Goal: Find specific page/section: Find specific page/section

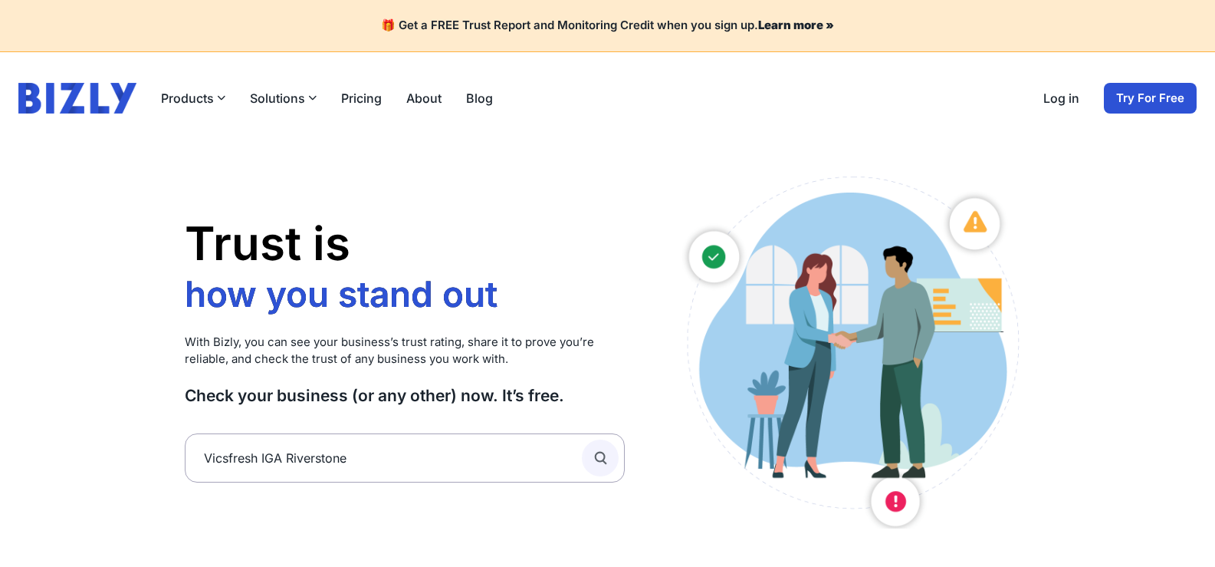
type input "Vicsfresh IGA Riverstone"
click at [595, 456] on icon "submit" at bounding box center [600, 457] width 17 height 17
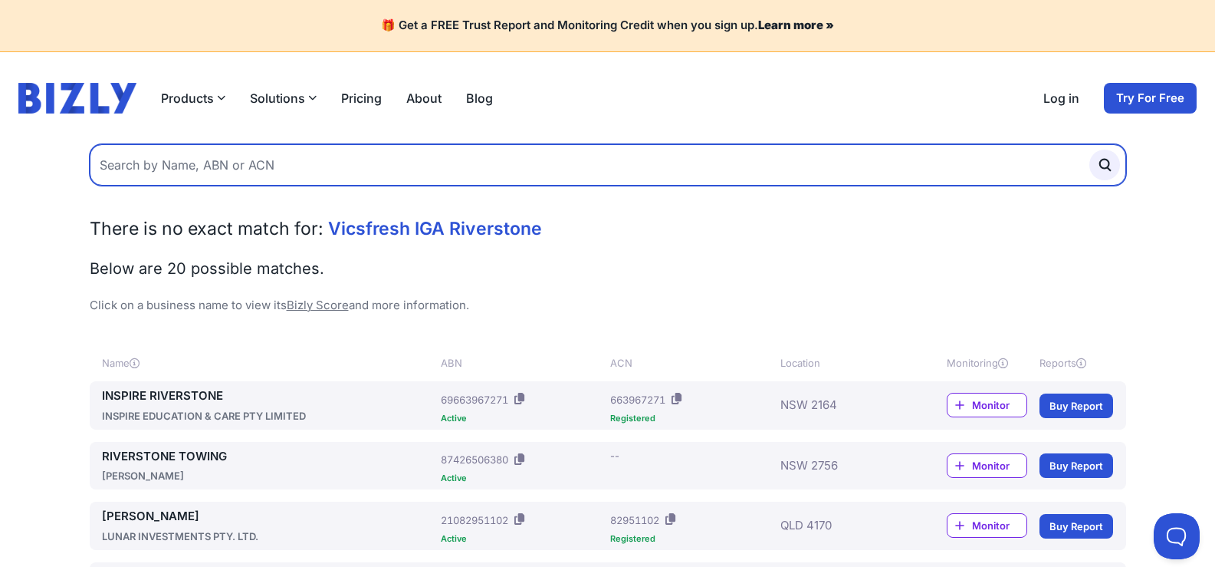
click at [225, 169] on input "text" at bounding box center [608, 164] width 1037 height 41
paste input "Vicsfresh IGA Riverstone"
click at [167, 163] on input "Vicsfresh IGA Riverstone" at bounding box center [608, 164] width 1037 height 41
type input "Vicsfresh Riverstone"
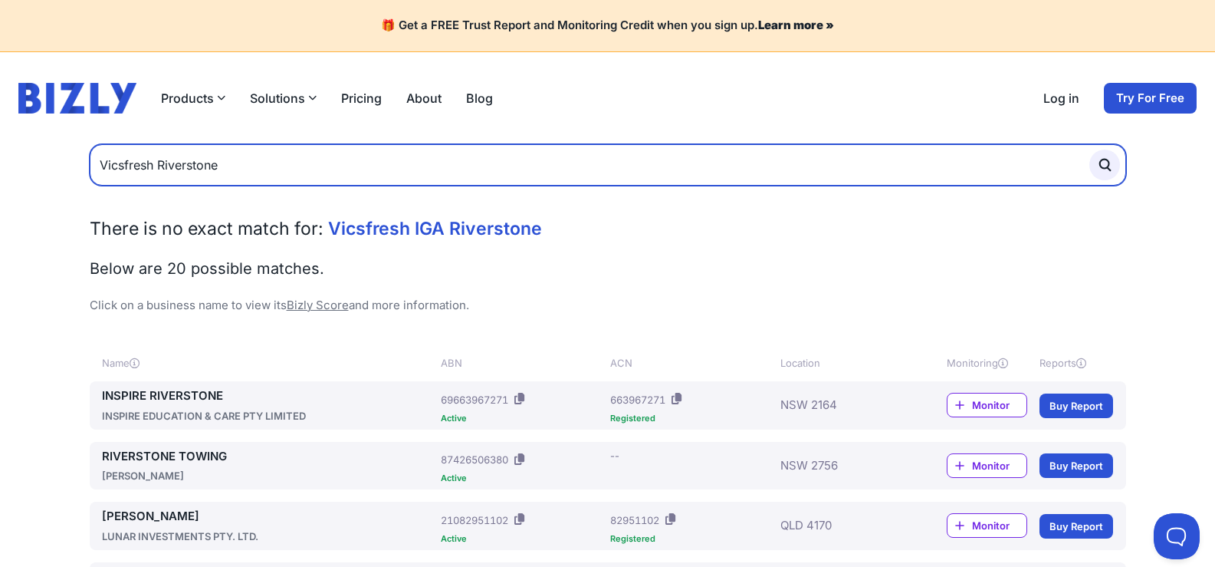
click at [1090, 150] on button "submit" at bounding box center [1105, 165] width 31 height 31
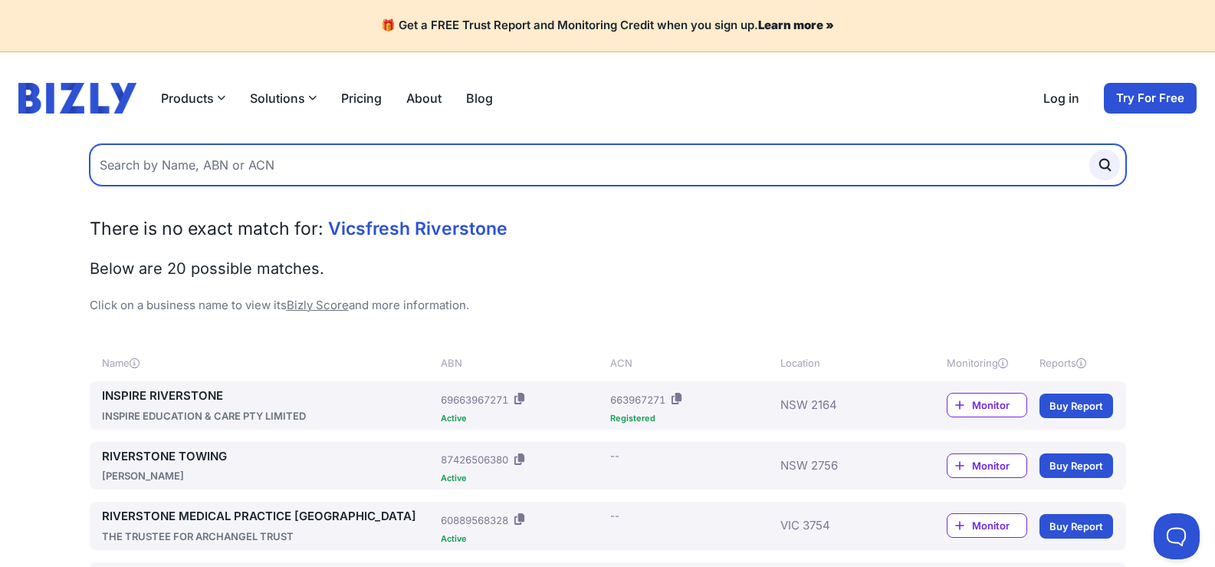
click at [232, 162] on input "text" at bounding box center [608, 164] width 1037 height 41
paste input "Vicsfresh IGA Riverstone"
drag, startPoint x: 261, startPoint y: 169, endPoint x: 157, endPoint y: 166, distance: 104.3
click at [157, 166] on input "Vicsfresh IGA Riverstone" at bounding box center [608, 164] width 1037 height 41
type input "Vicsfresh"
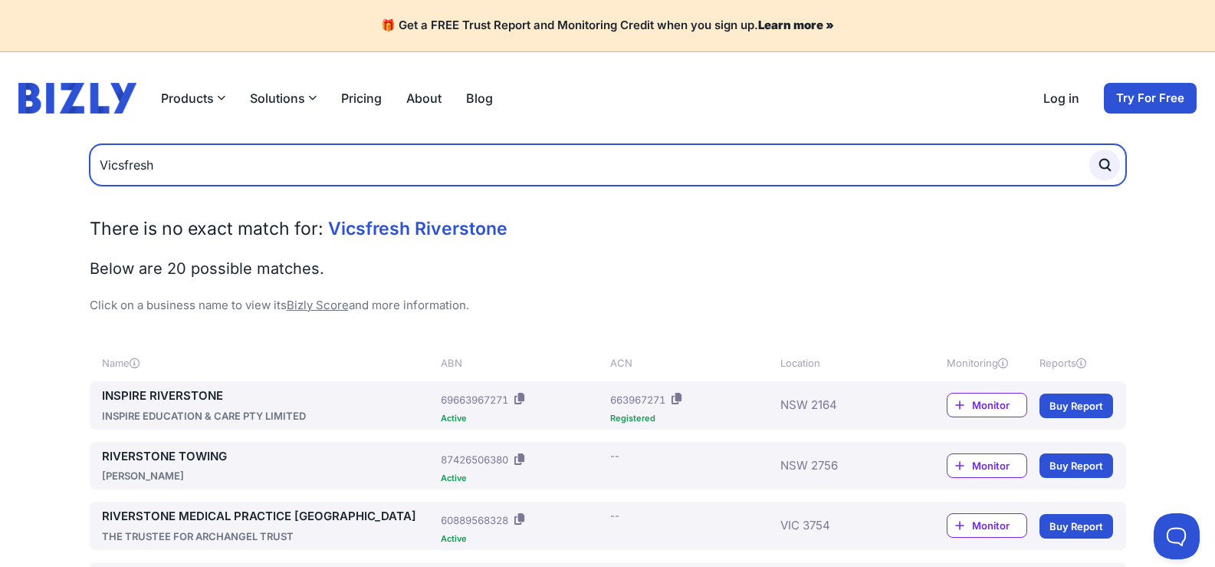
click at [1090, 150] on button "submit" at bounding box center [1105, 165] width 31 height 31
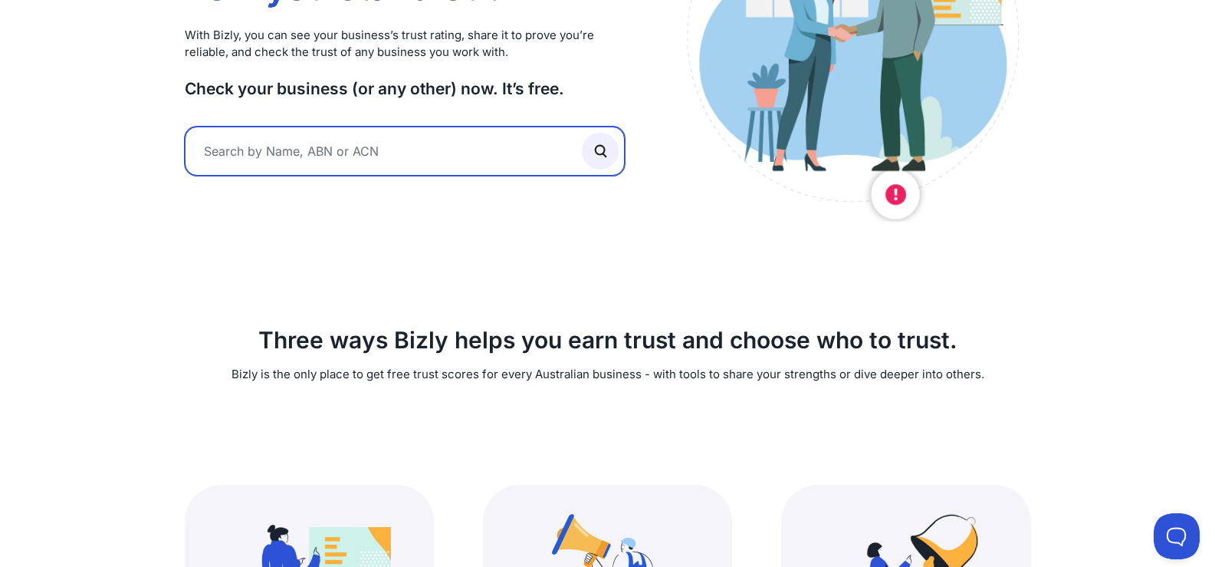
click at [525, 135] on input "text" at bounding box center [405, 151] width 441 height 49
paste input "Dough Time"
type input "Dough Time"
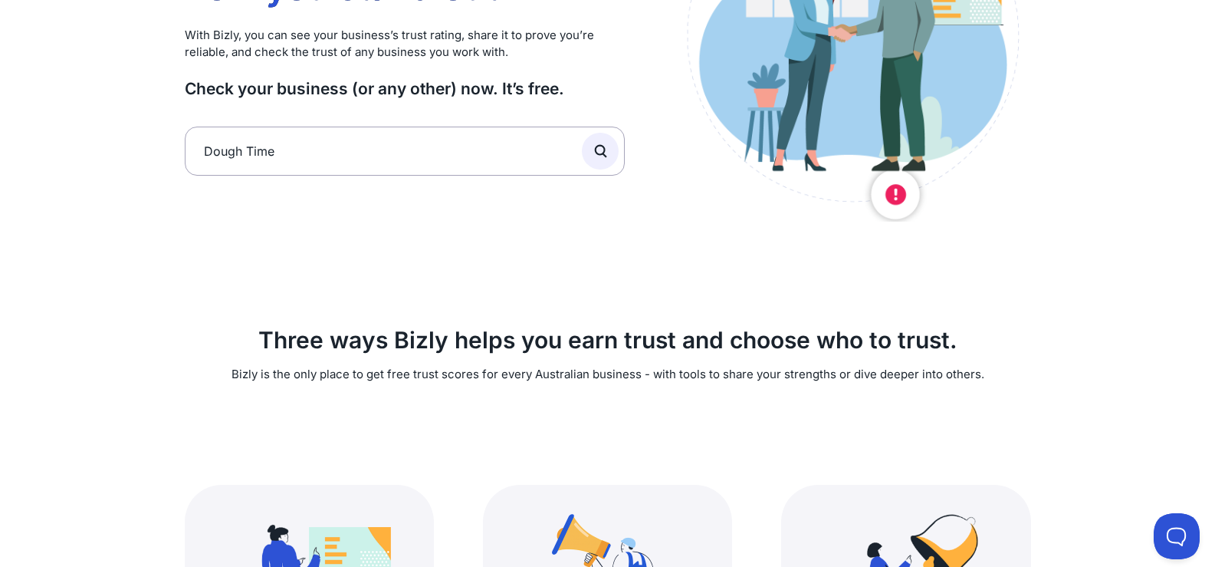
click at [615, 135] on div at bounding box center [603, 151] width 43 height 49
click at [601, 146] on circle "submit" at bounding box center [600, 150] width 9 height 9
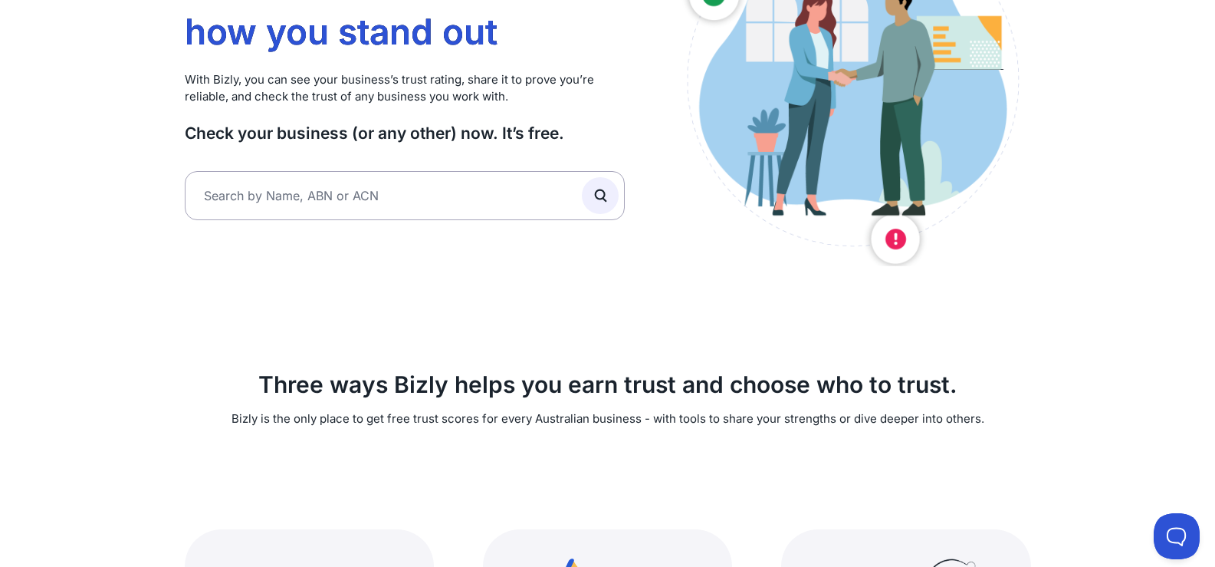
scroll to position [307, 0]
